Goal: Task Accomplishment & Management: Use online tool/utility

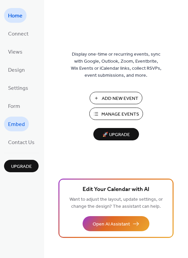
click at [21, 119] on span "Embed" at bounding box center [16, 124] width 17 height 11
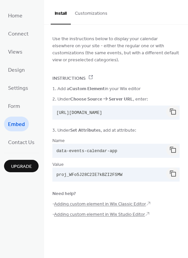
click at [89, 9] on button "Customizations" at bounding box center [91, 12] width 41 height 24
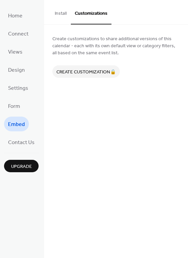
click at [59, 15] on button "Install" at bounding box center [61, 12] width 20 height 24
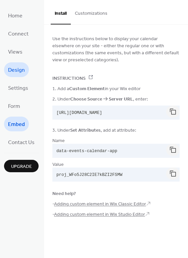
click at [18, 64] on link "Design" at bounding box center [16, 69] width 25 height 15
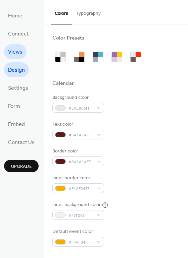
click at [13, 51] on span "Views" at bounding box center [15, 52] width 14 height 11
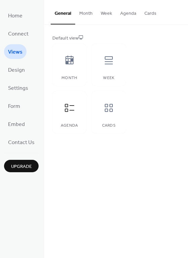
click at [106, 10] on button "Week" at bounding box center [106, 12] width 19 height 24
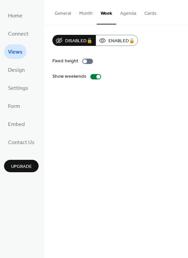
click at [126, 15] on button "Agenda" at bounding box center [128, 12] width 24 height 24
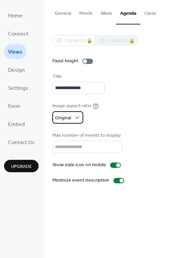
click at [73, 122] on div "Original" at bounding box center [67, 117] width 31 height 12
